Goal: Contribute content

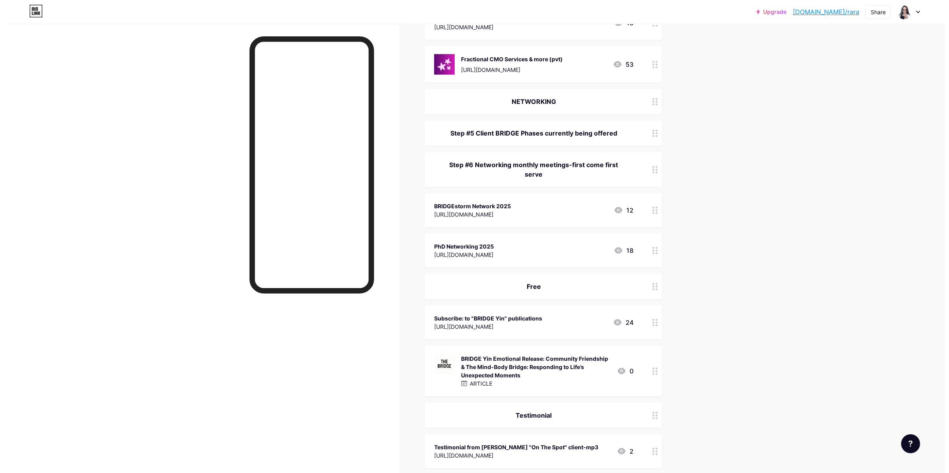
scroll to position [594, 0]
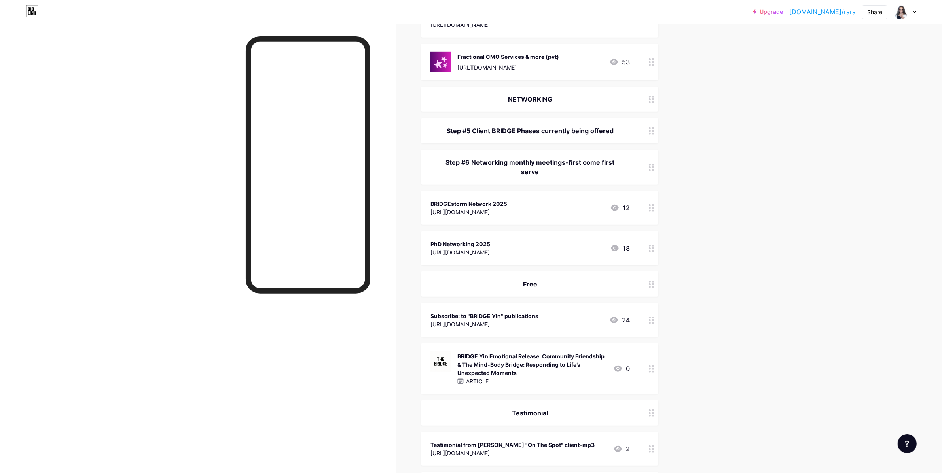
click at [379, 339] on div "BRIDGE Yin Emotional Release: Community Friendship & The Mind-Body Bridge: Resp…" at bounding box center [531, 364] width 149 height 25
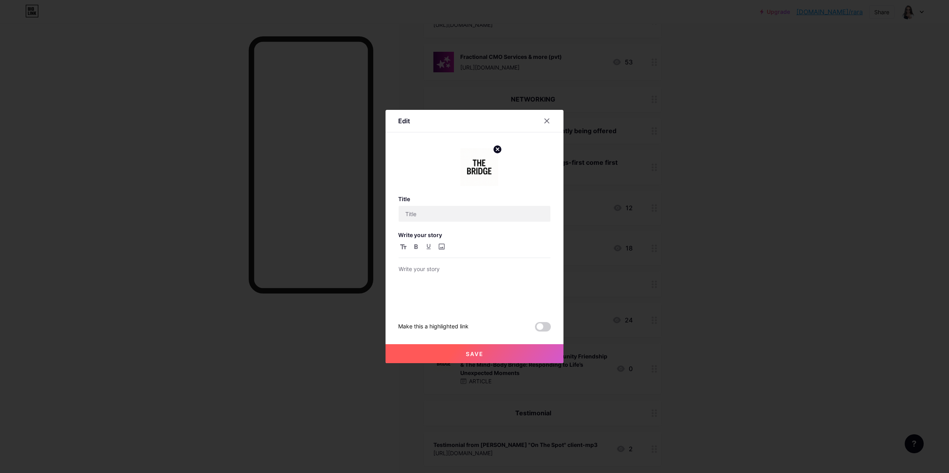
type input "BRIDGE Yin Emotional Release: Honouring Contradictions"
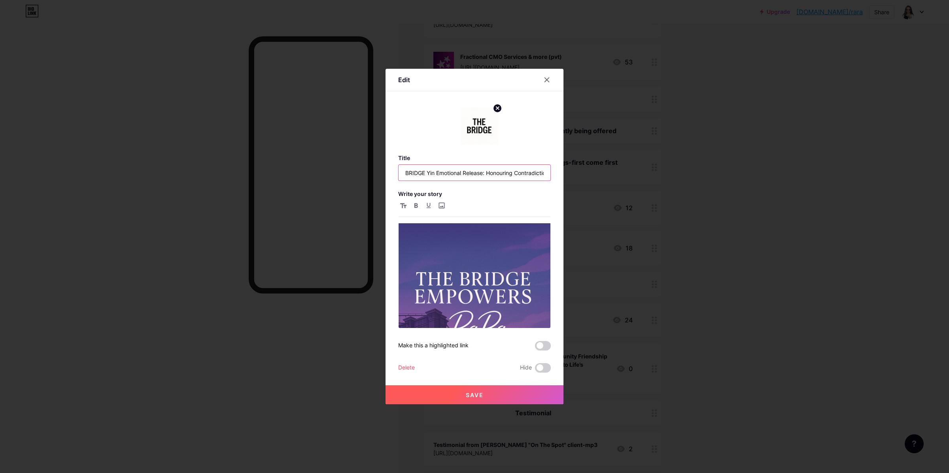
type textarea "B"
drag, startPoint x: 402, startPoint y: 175, endPoint x: 535, endPoint y: 177, distance: 132.9
click at [379, 173] on div "Edit Title BRIDGE Yin Emotional Release: Honouring Contradictions Write your st…" at bounding box center [475, 237] width 178 height 336
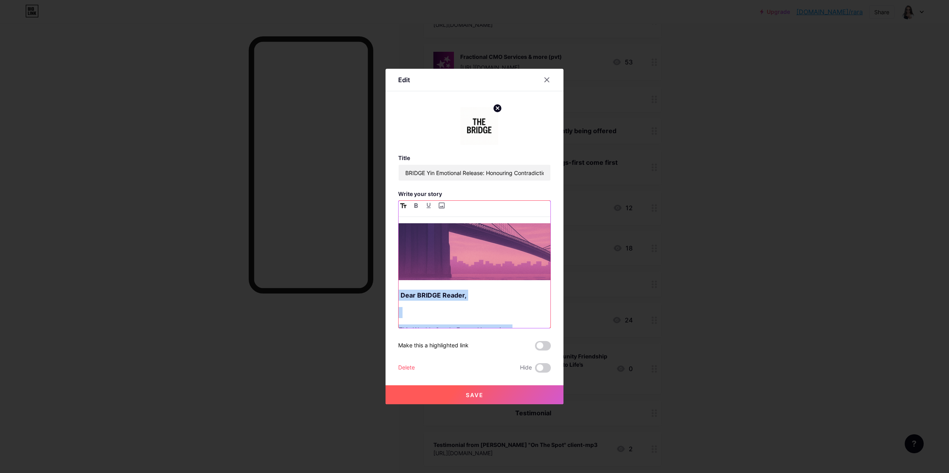
scroll to position [0, 0]
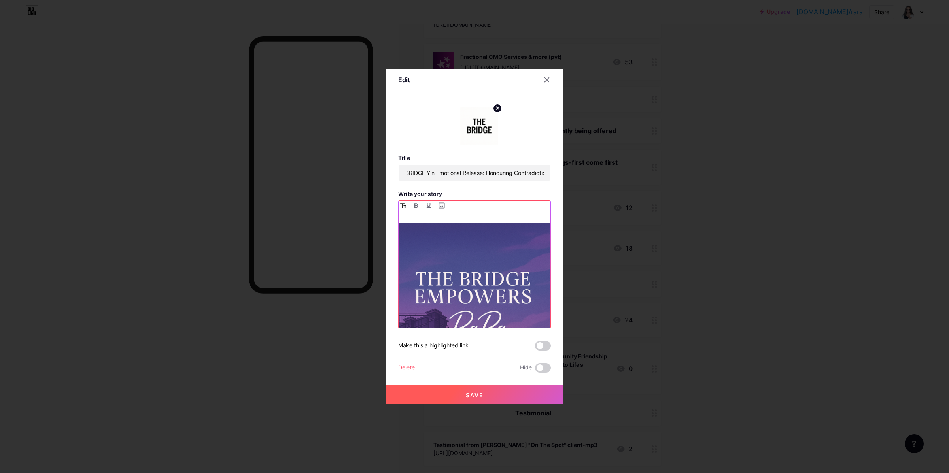
drag, startPoint x: 437, startPoint y: 314, endPoint x: 397, endPoint y: 205, distance: 116.1
click at [379, 205] on div "Dear BRIDGE Reader, This Week’s Gentle Focus: Honouring Contradictions Life isn…" at bounding box center [475, 264] width 152 height 127
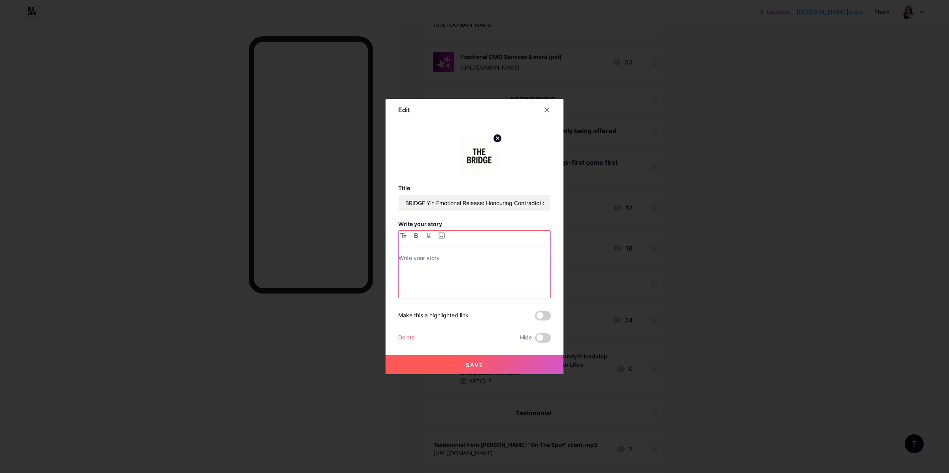
click at [379, 254] on p at bounding box center [475, 259] width 152 height 11
drag, startPoint x: 485, startPoint y: 205, endPoint x: 571, endPoint y: 211, distance: 86.4
click at [379, 211] on div "Edit Title BRIDGE Yin Emotional Release: Honouring Contradictions Write your st…" at bounding box center [474, 236] width 949 height 473
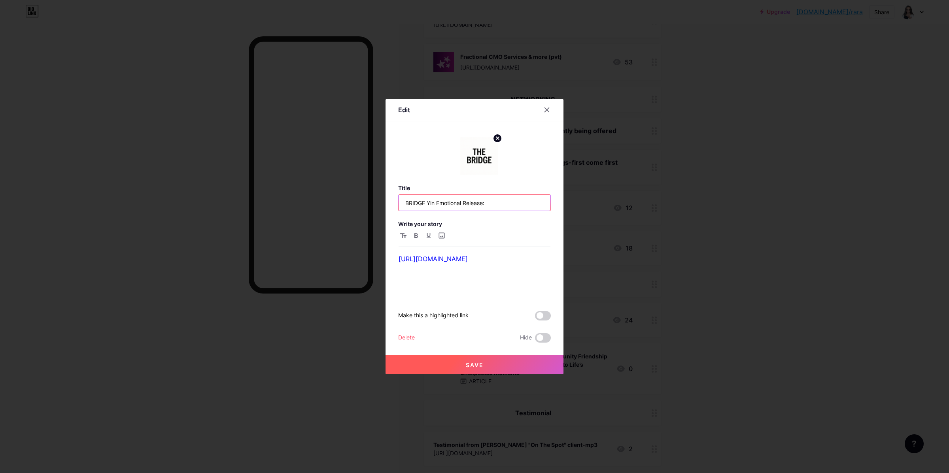
paste input "Rest Before You Go: The Yin of Traveling Well"
type input "BRIDGE Yin Emotional Release:Rest Before You Go: The Yin of Traveling Well"
click at [379, 262] on link "[URL][DOMAIN_NAME]" at bounding box center [433, 259] width 69 height 8
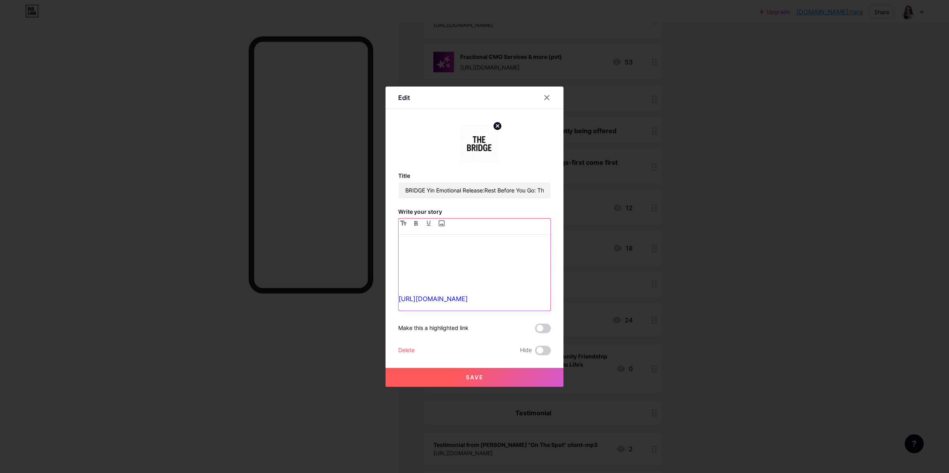
click at [379, 241] on p at bounding box center [475, 246] width 152 height 11
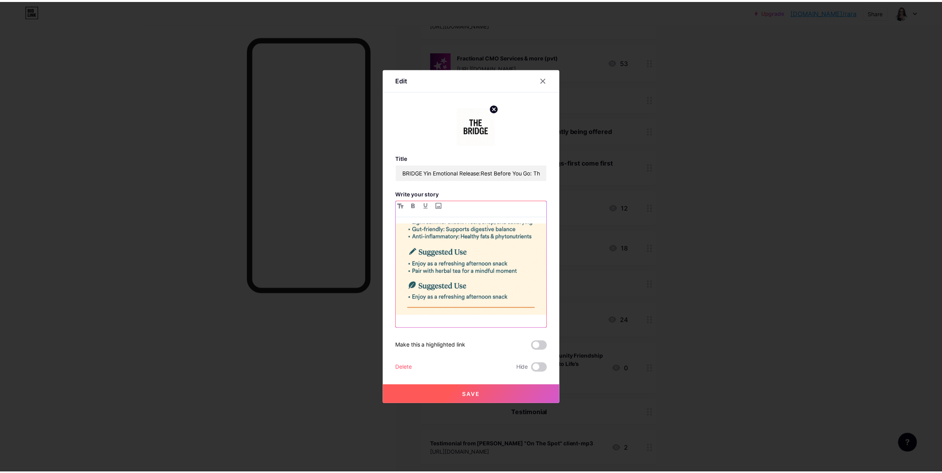
scroll to position [2925, 0]
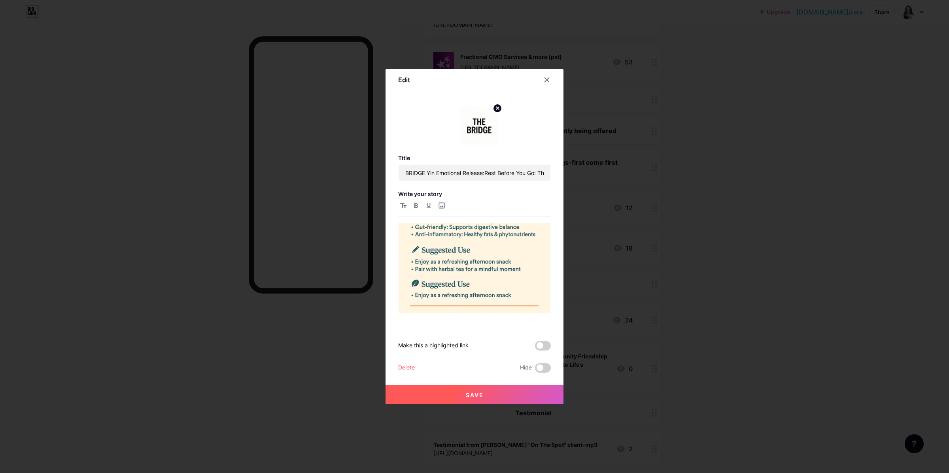
click at [379, 339] on button "Save" at bounding box center [475, 395] width 178 height 19
